Goal: Find specific page/section: Find specific page/section

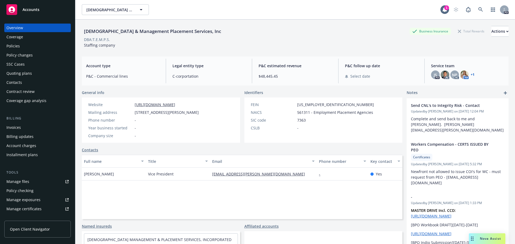
click at [28, 12] on span "Accounts" at bounding box center [31, 10] width 17 height 4
